Goal: Information Seeking & Learning: Learn about a topic

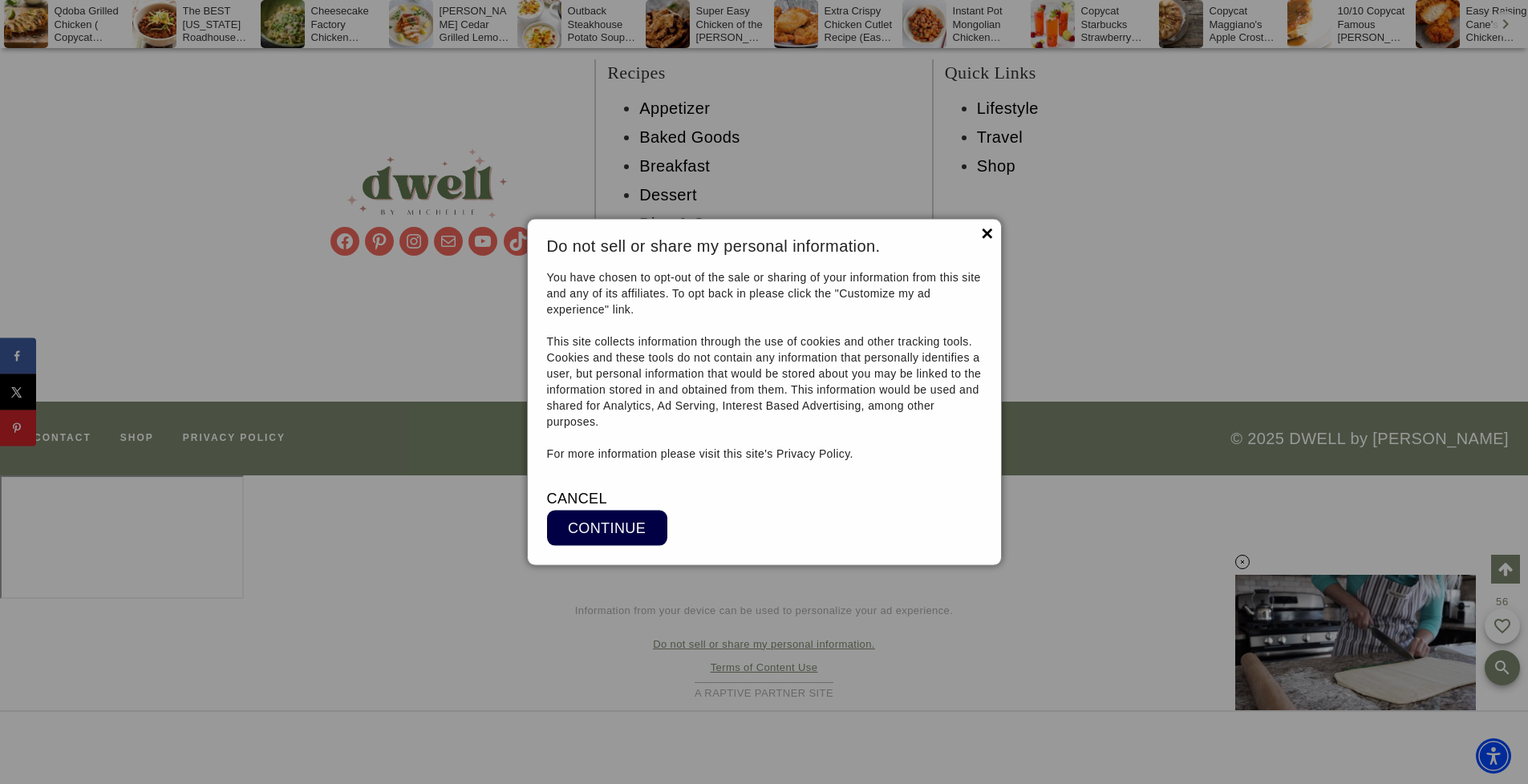
scroll to position [22353, 0]
